Goal: Task Accomplishment & Management: Use online tool/utility

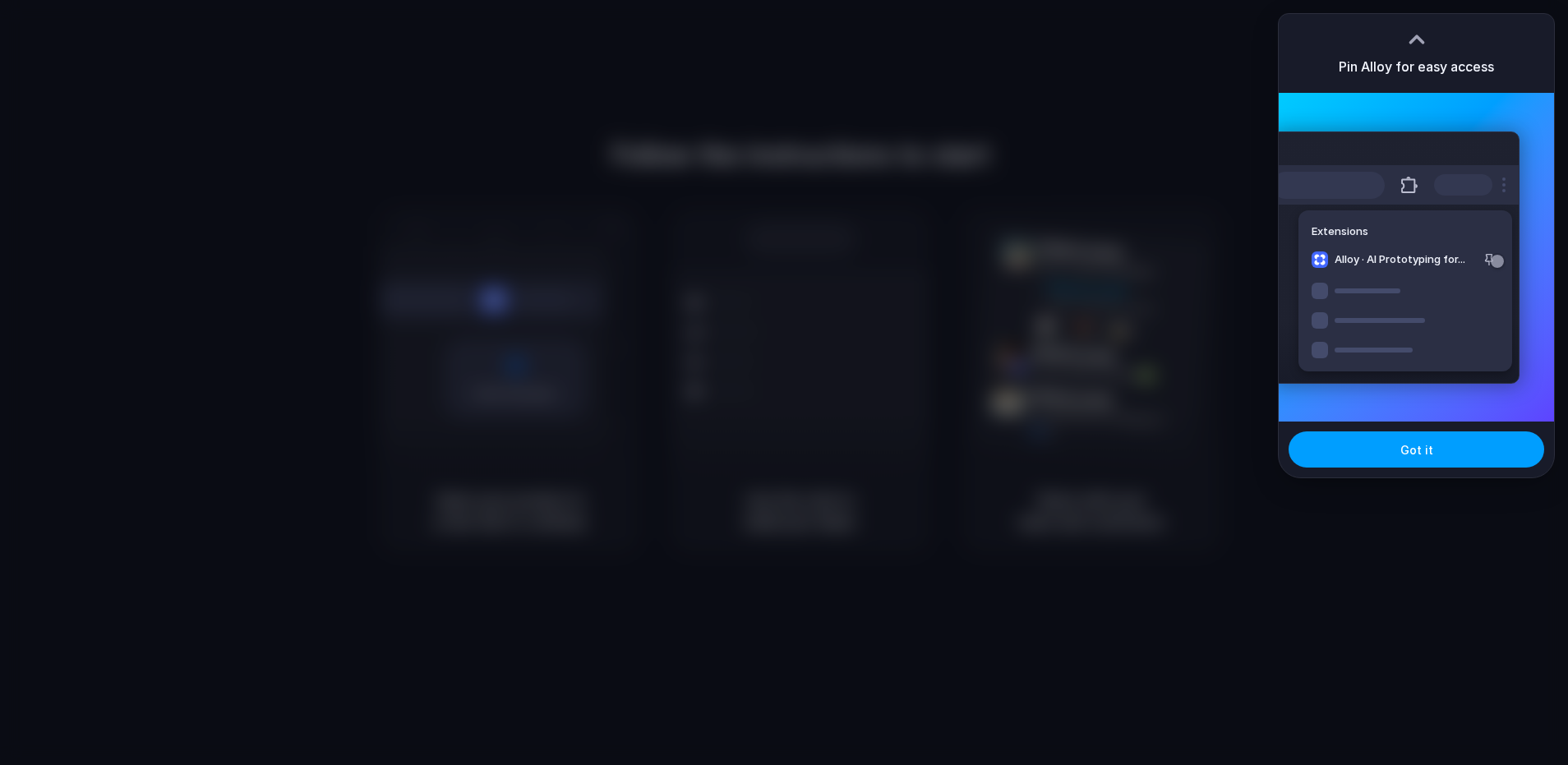
click at [1408, 452] on span "Got it" at bounding box center [1416, 450] width 33 height 17
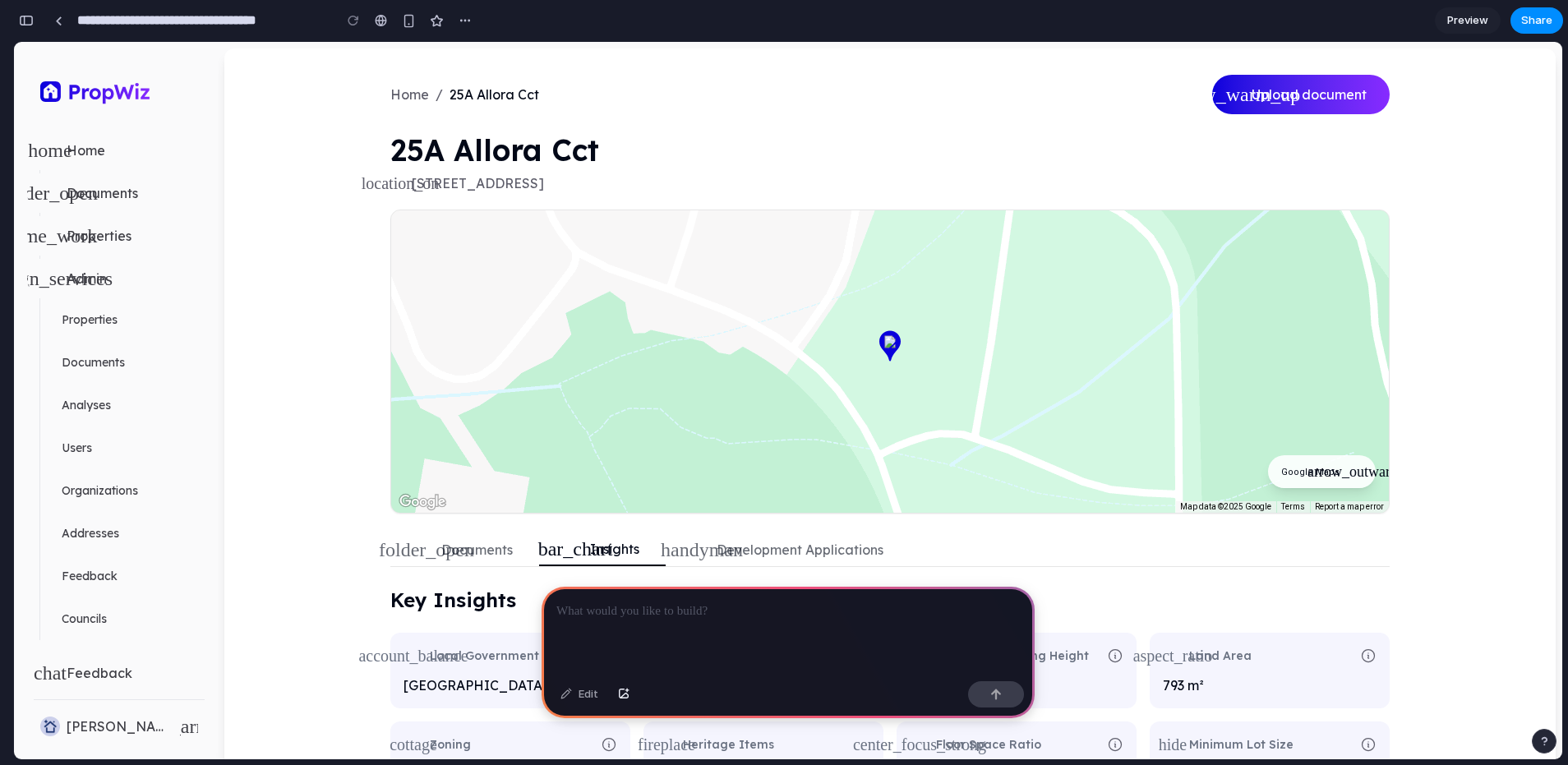
click at [129, 147] on button "home Home" at bounding box center [119, 150] width 184 height 39
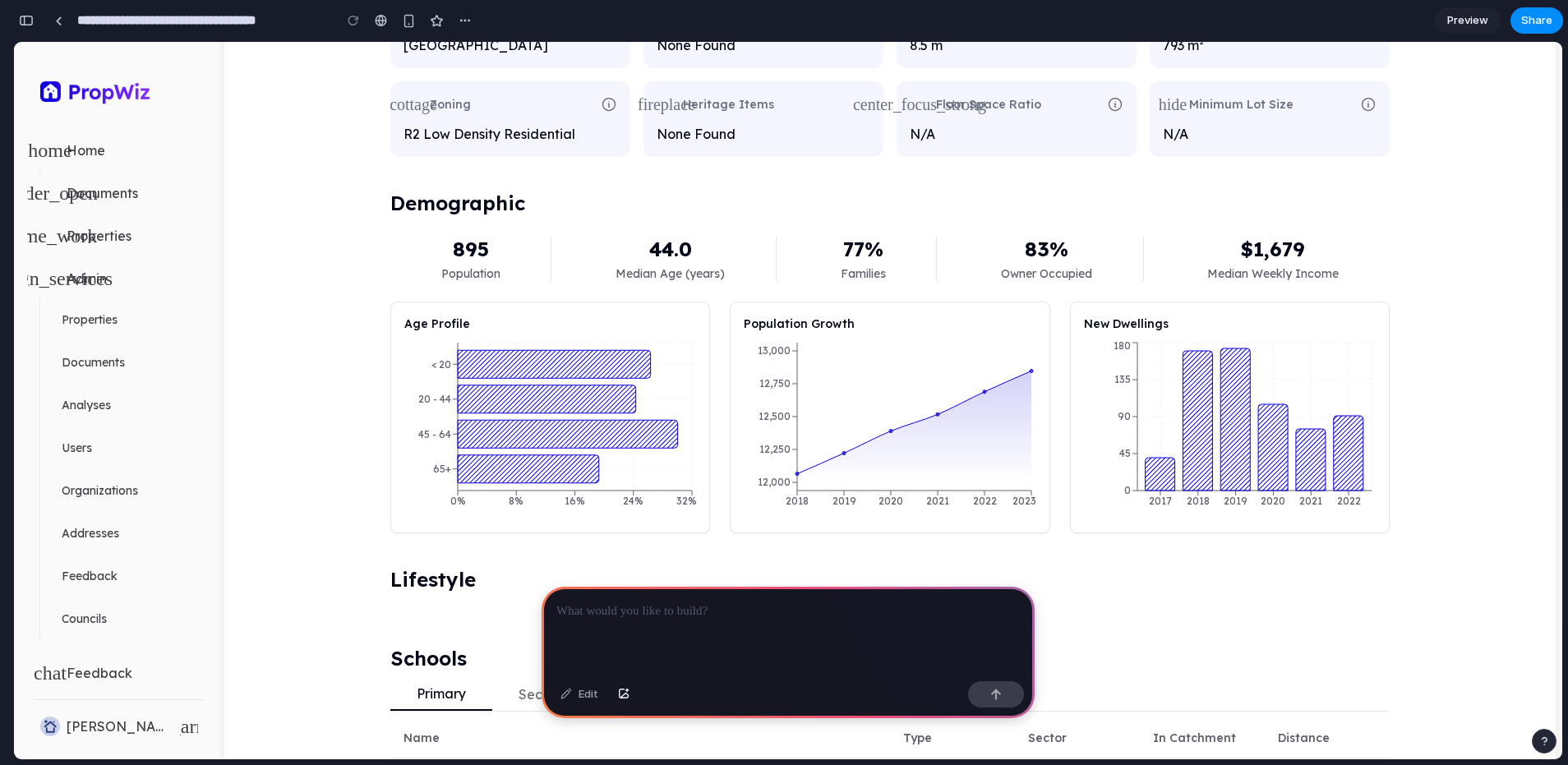
click at [77, 151] on p "Home" at bounding box center [85, 150] width 38 height 20
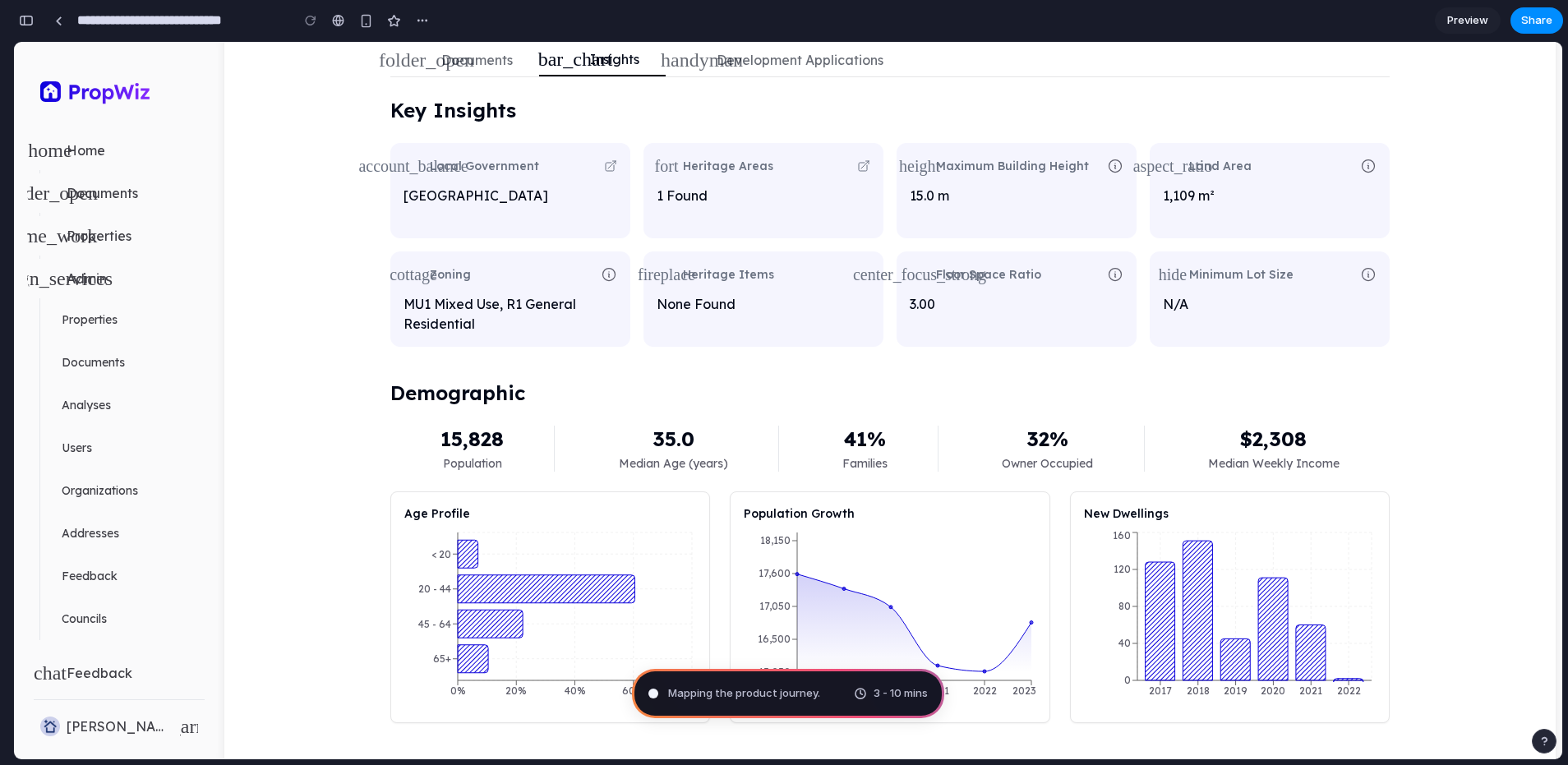
scroll to position [423, 0]
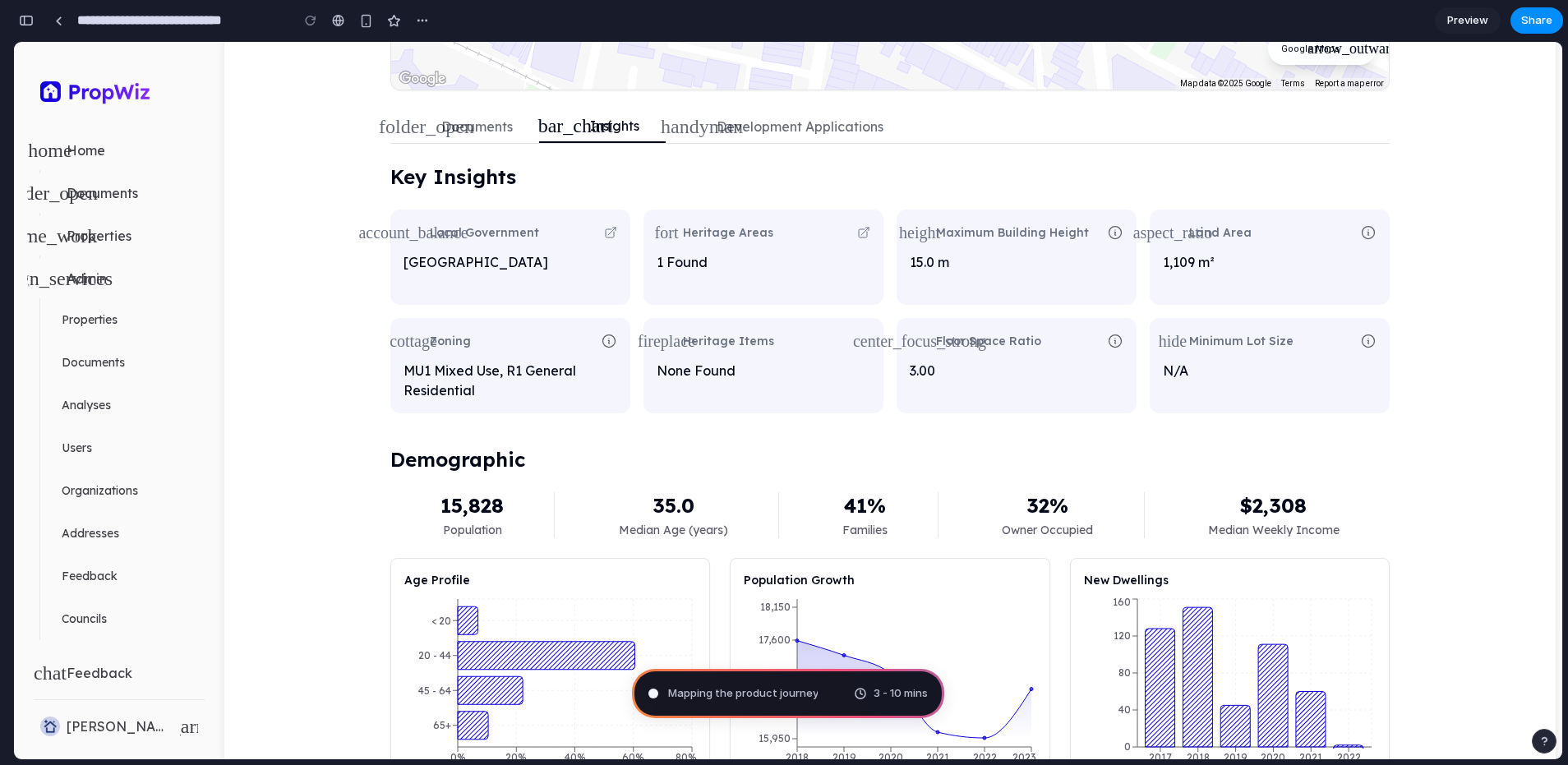
click at [806, 694] on span "Mapping the product journey" at bounding box center [743, 693] width 149 height 17
click at [827, 676] on div "Mapping the product journey 3 - 10 mins" at bounding box center [788, 693] width 313 height 49
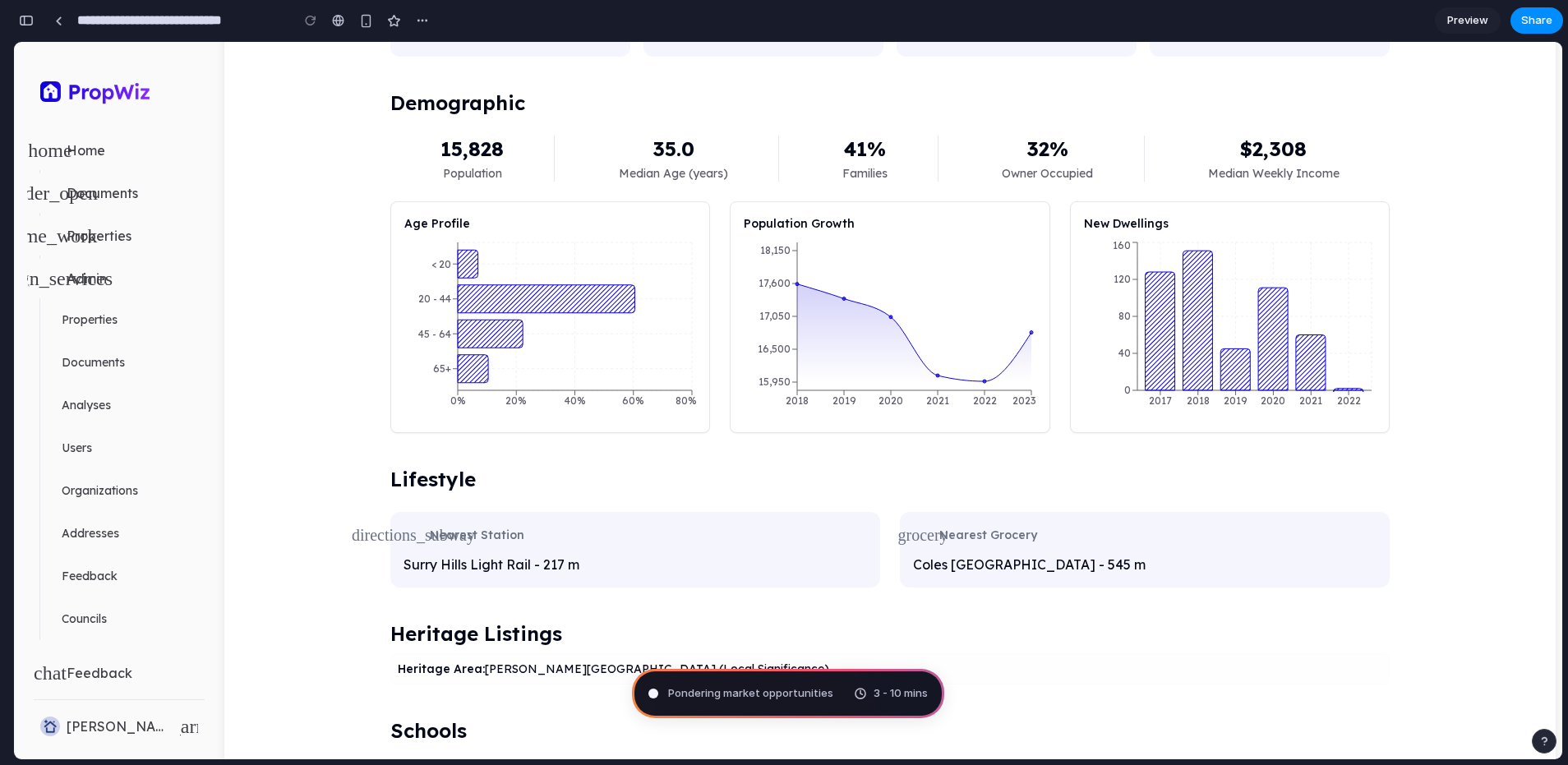
scroll to position [1207, 0]
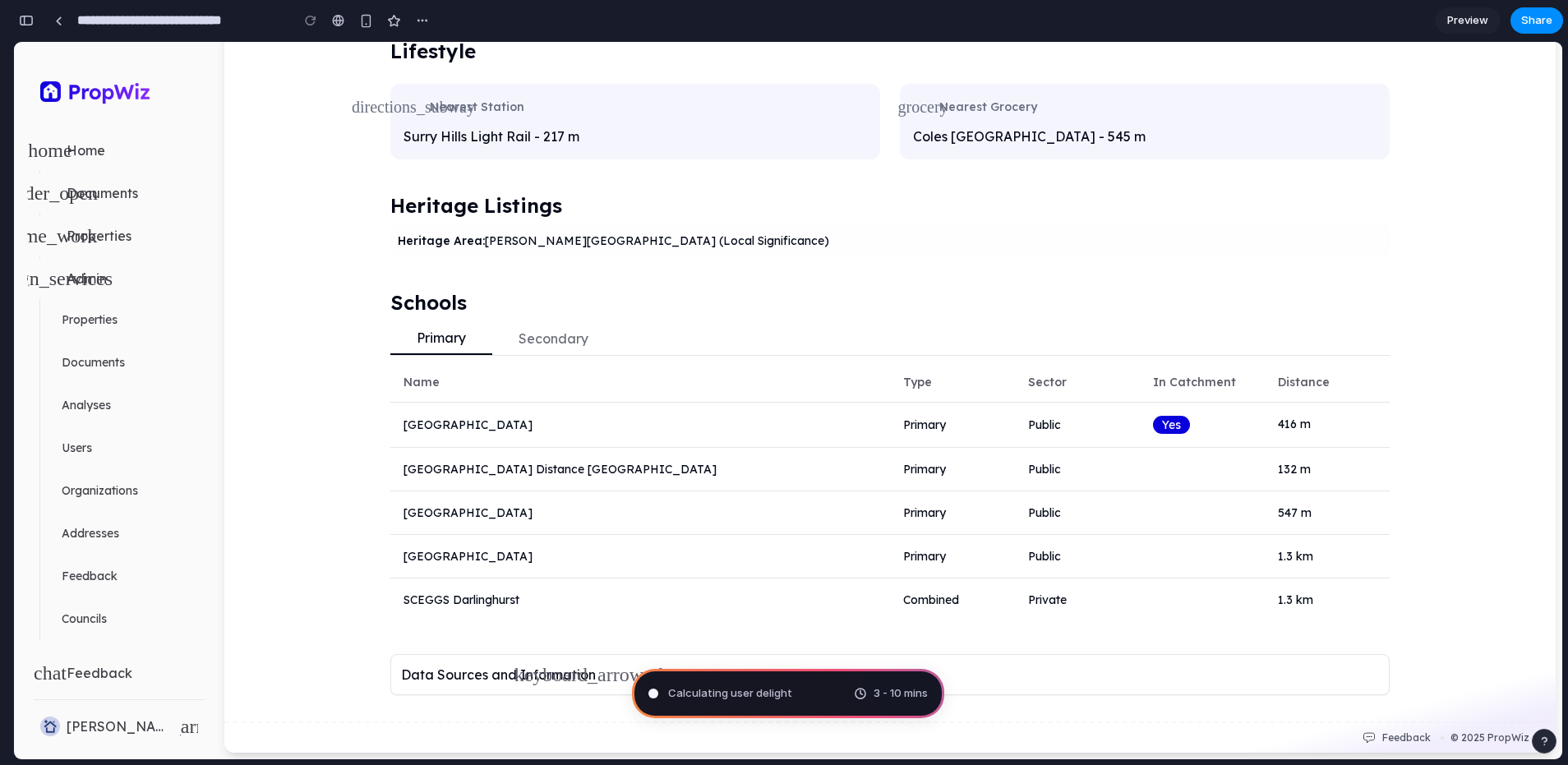
click at [751, 700] on span "Calculating user delight" at bounding box center [730, 693] width 124 height 17
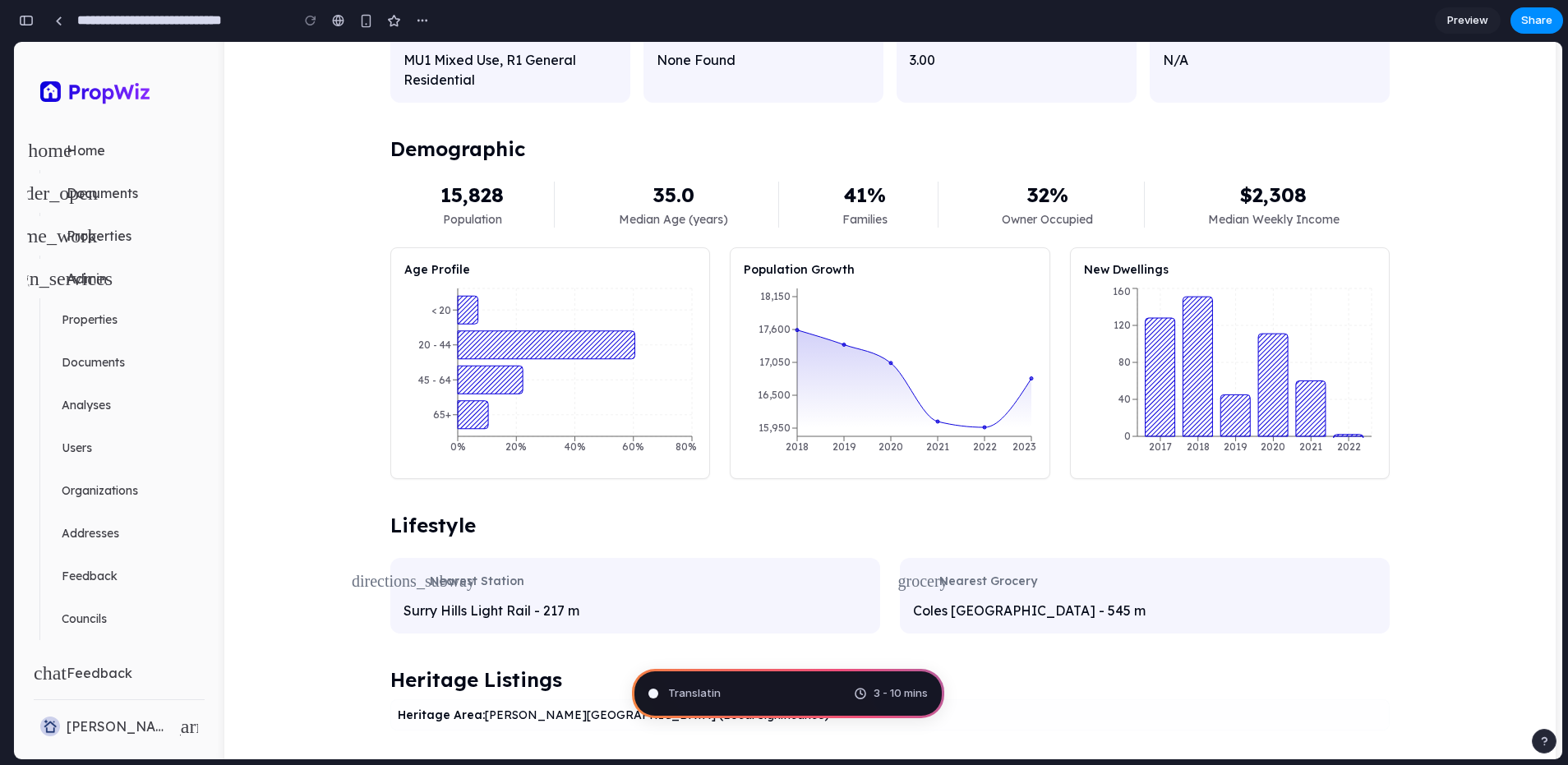
scroll to position [1079, 0]
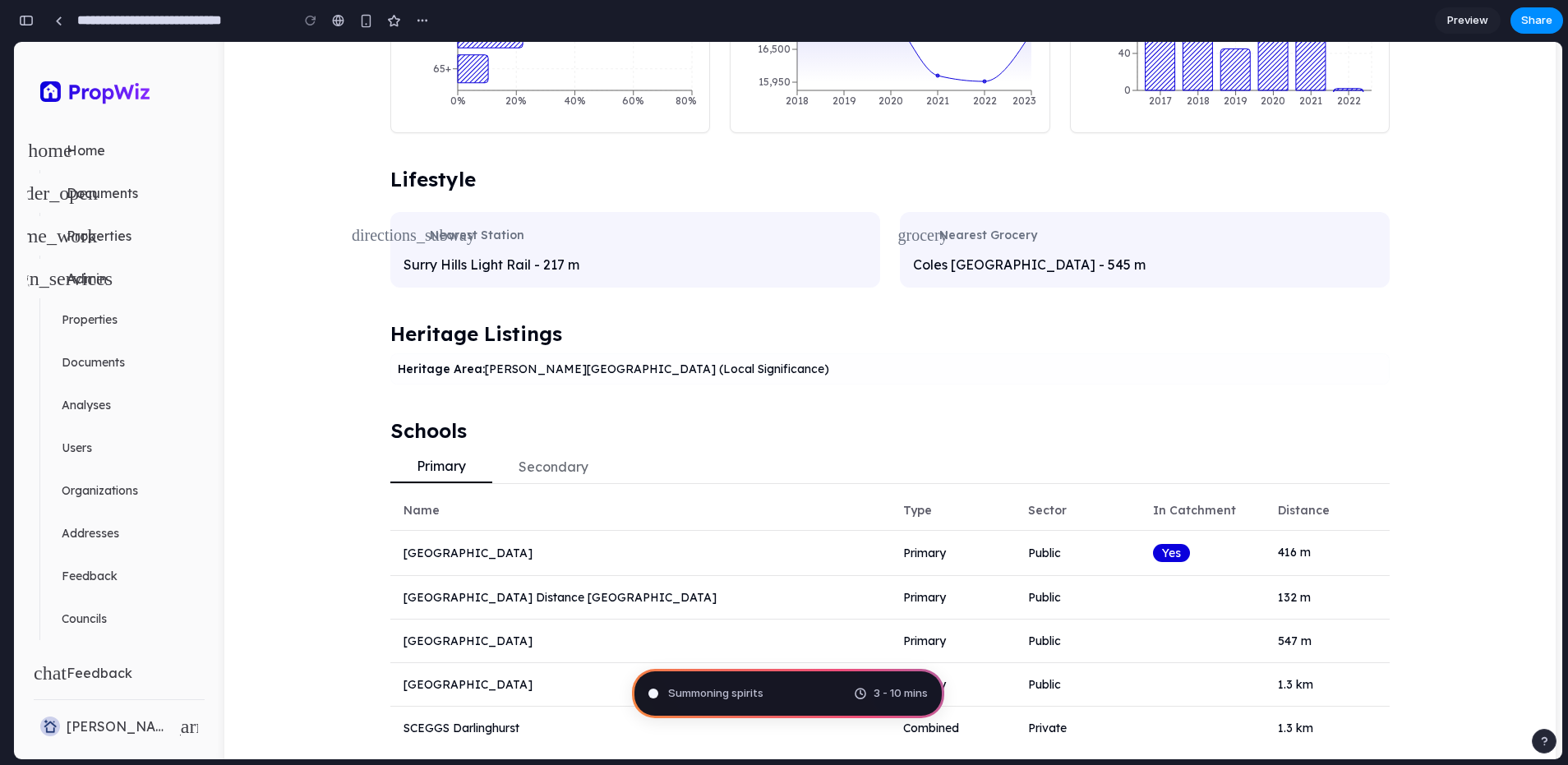
click at [728, 693] on span "Summoning spirits" at bounding box center [716, 693] width 95 height 17
click at [728, 693] on span "Summoning spirits ." at bounding box center [717, 693] width 98 height 17
click at [728, 693] on span "Summoning spirits .." at bounding box center [718, 693] width 100 height 17
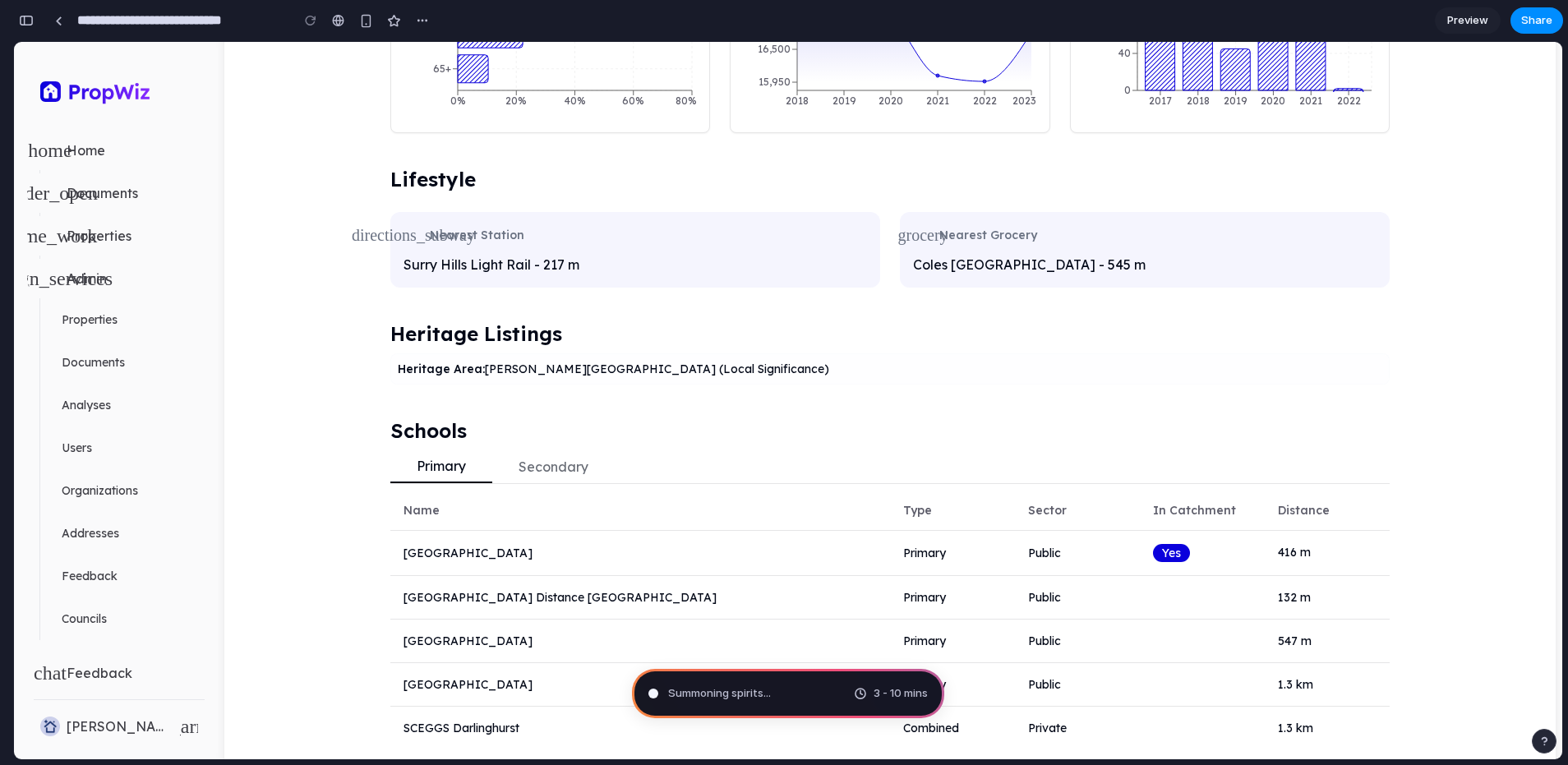
click at [728, 693] on span "Summoning spirits ..." at bounding box center [720, 693] width 103 height 17
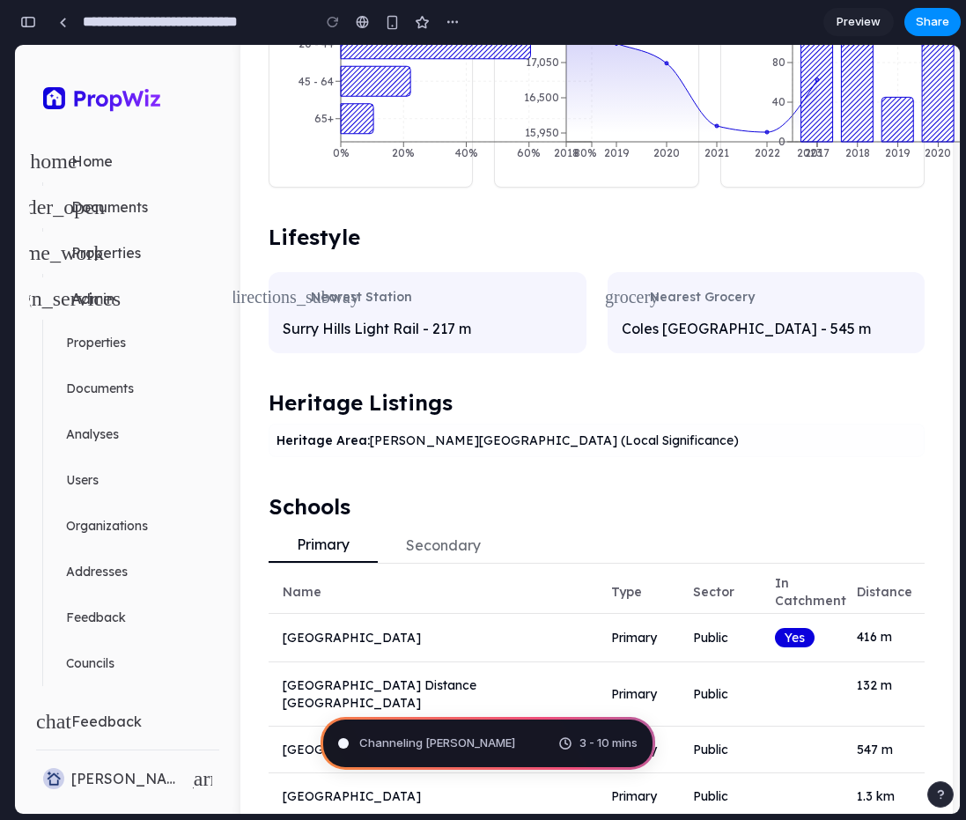
scroll to position [1189, 0]
